Goal: Transaction & Acquisition: Purchase product/service

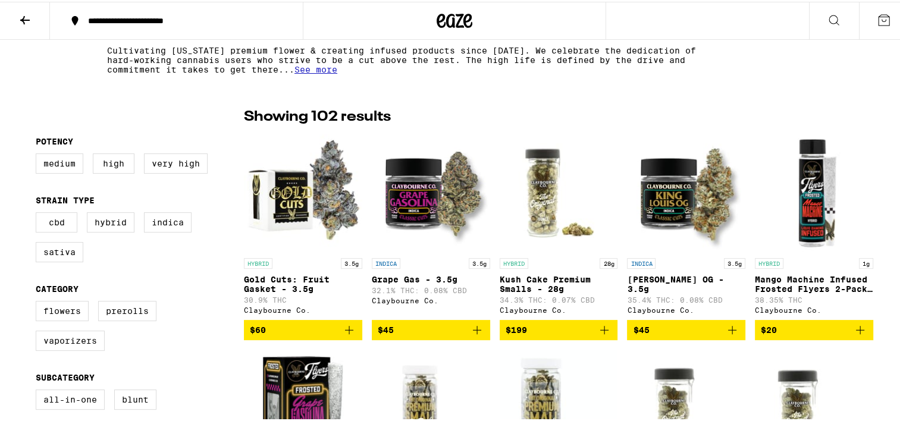
scroll to position [297, 0]
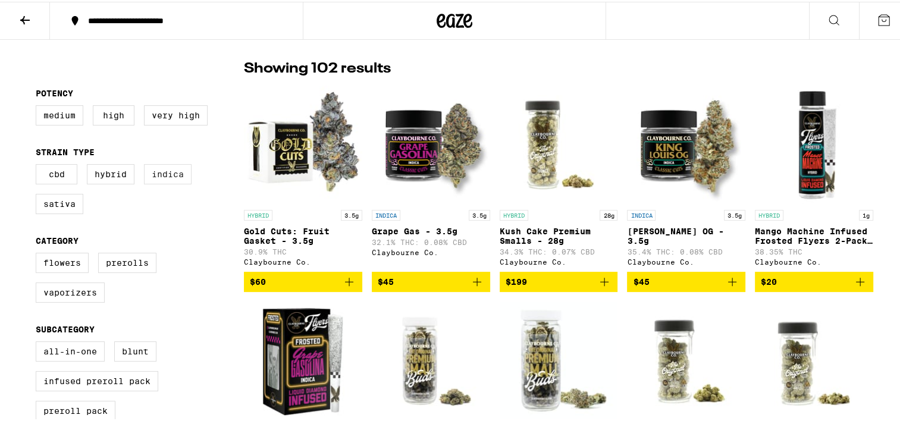
click at [166, 176] on label "Indica" at bounding box center [168, 172] width 48 height 20
click at [39, 165] on input "Indica" at bounding box center [38, 164] width 1 height 1
checkbox input "true"
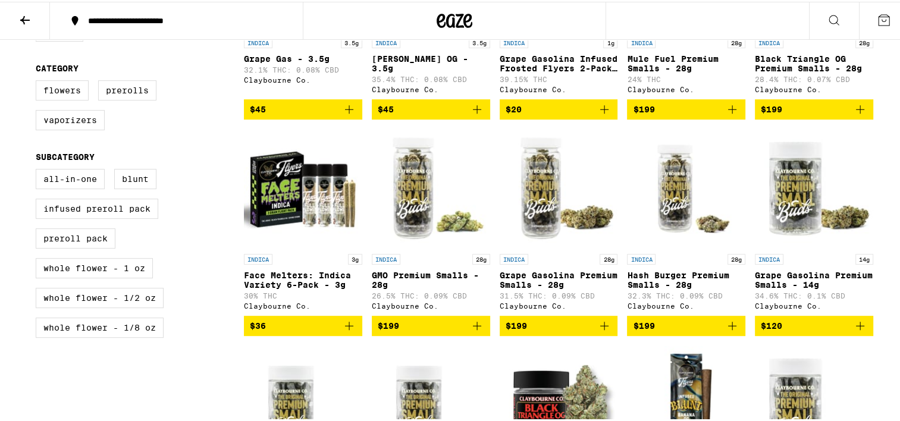
scroll to position [476, 0]
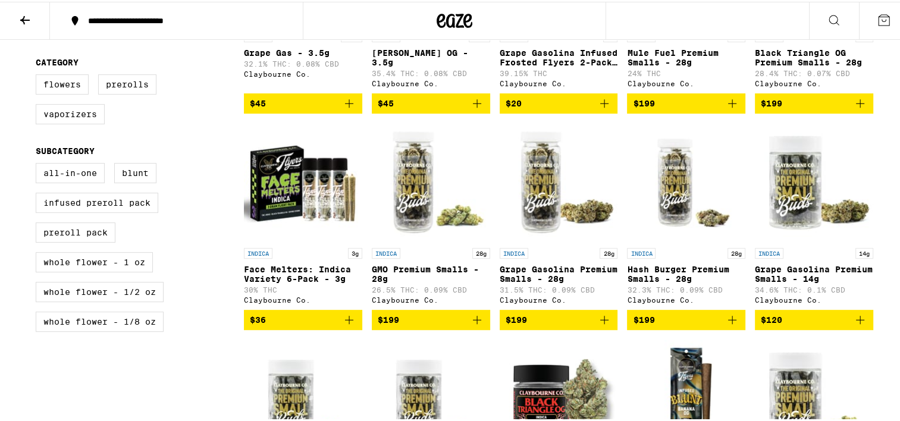
click at [542, 227] on img "Open page for Grape Gasolina Premium Smalls - 28g from Claybourne Co." at bounding box center [558, 180] width 118 height 119
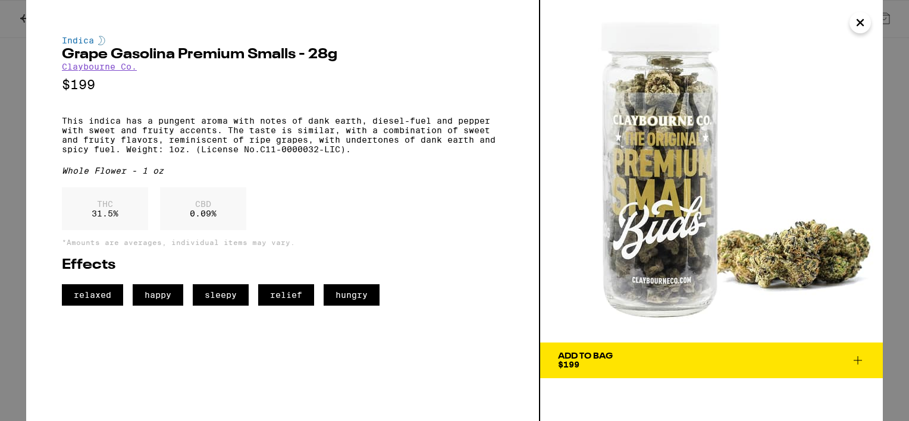
click at [859, 22] on icon "Close" at bounding box center [860, 23] width 6 height 6
